Goal: Transaction & Acquisition: Subscribe to service/newsletter

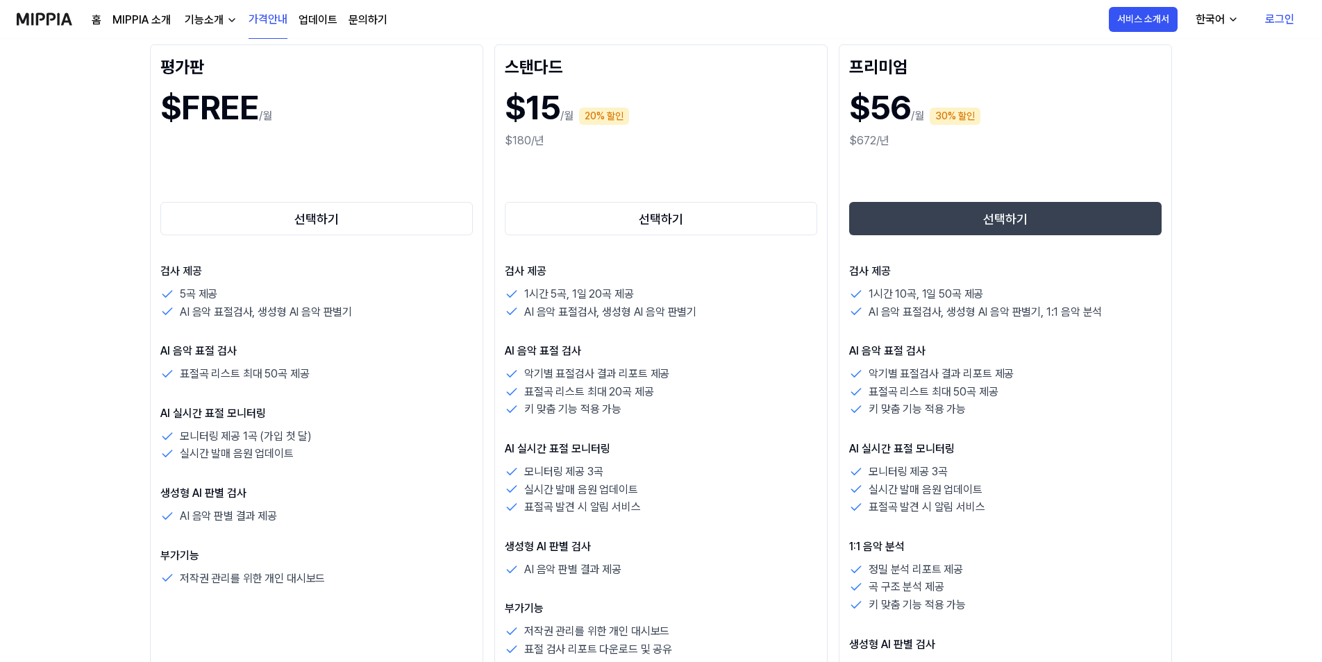
scroll to position [208, 0]
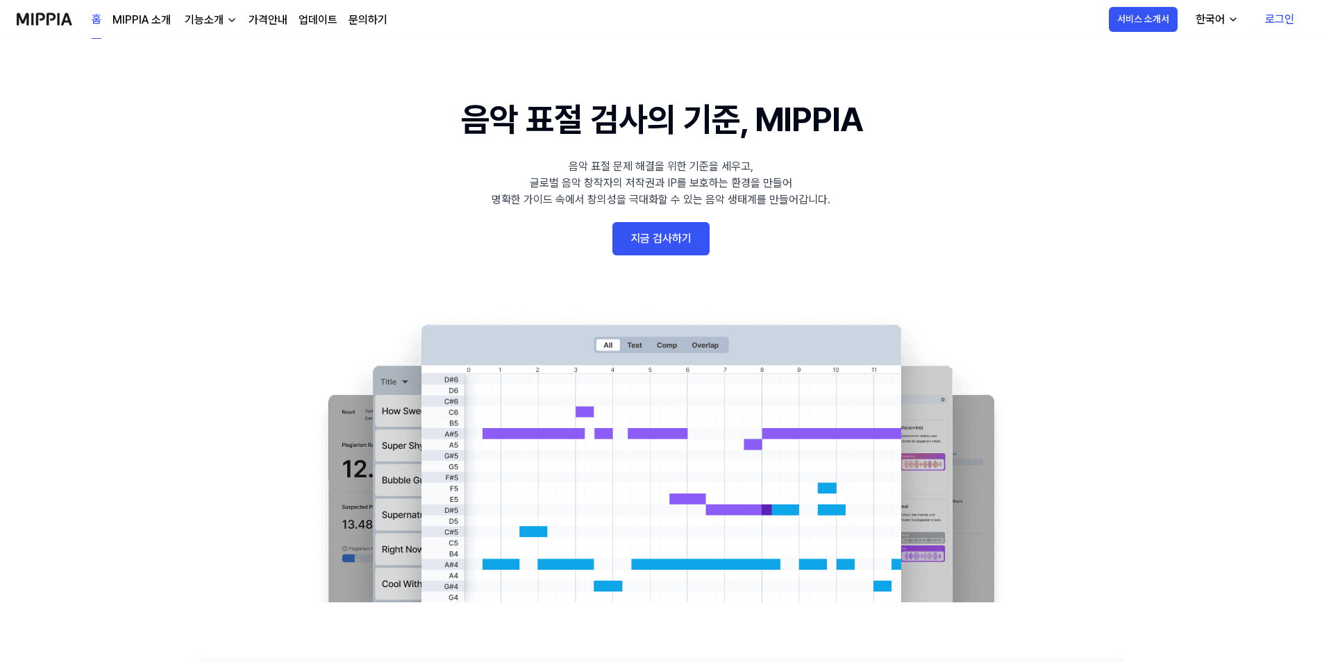
click at [271, 28] on link "가격안내" at bounding box center [267, 20] width 39 height 17
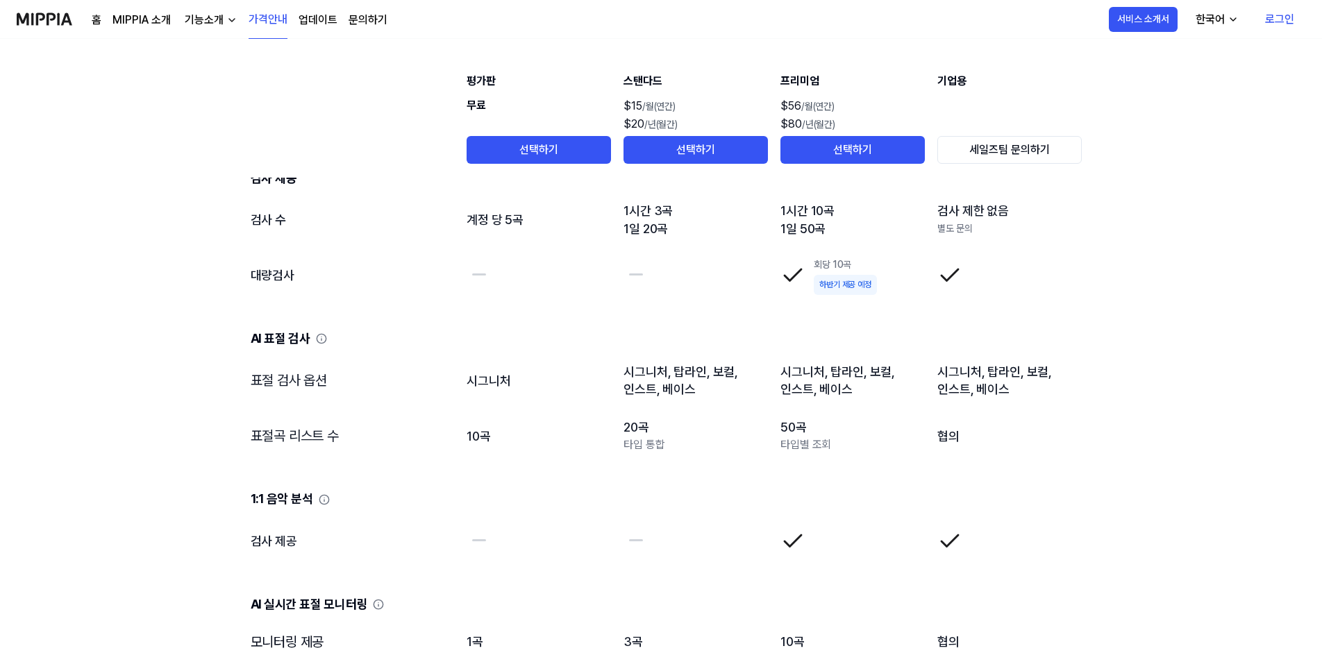
scroll to position [1458, 0]
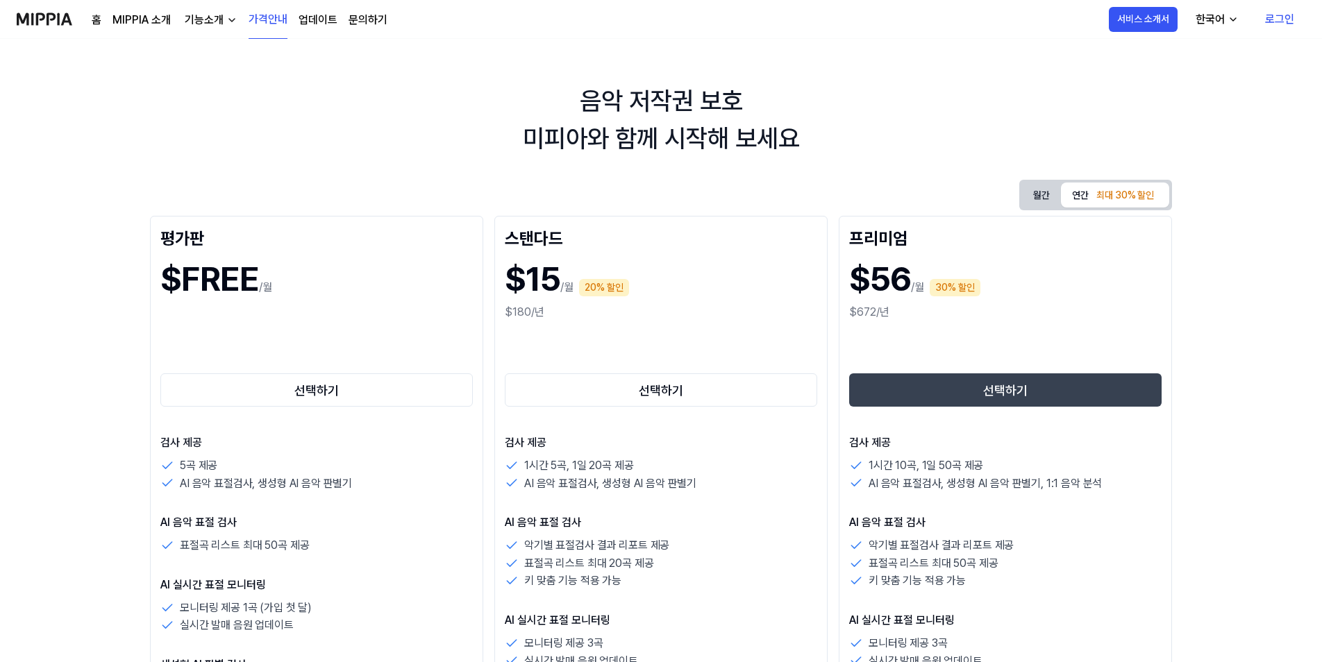
scroll to position [0, 0]
